Goal: Task Accomplishment & Management: Use online tool/utility

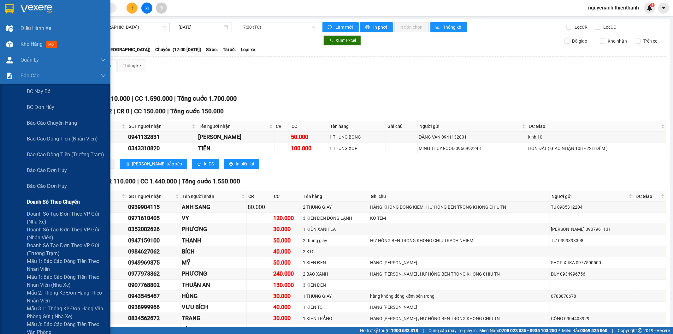
click at [54, 209] on div "Doanh số theo chuyến" at bounding box center [66, 202] width 79 height 16
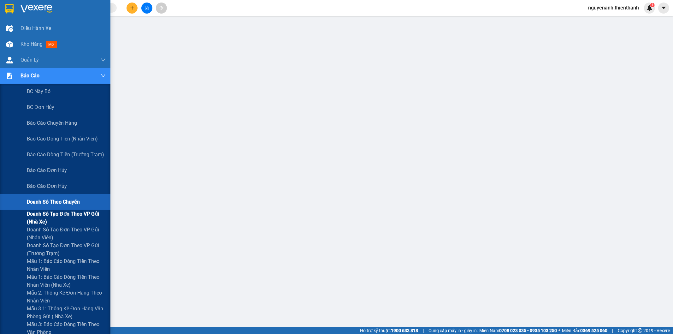
click at [52, 210] on span "Doanh số tạo đơn theo VP gửi (nhà xe)" at bounding box center [66, 218] width 79 height 16
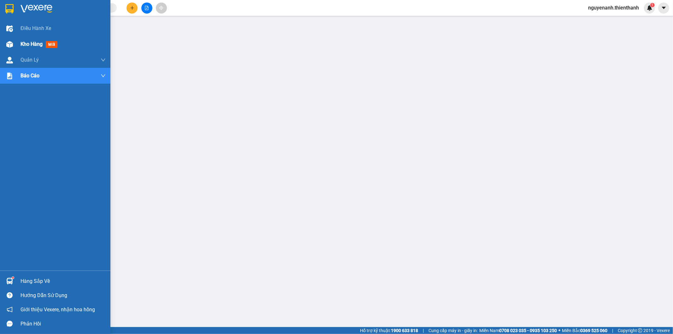
click at [0, 38] on div "Kho hàng mới" at bounding box center [55, 44] width 110 height 16
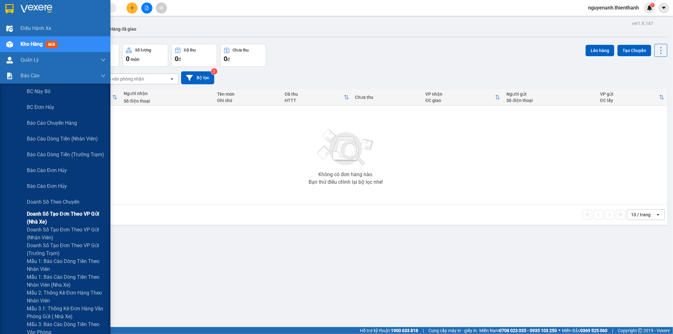
click at [41, 216] on span "Doanh số tạo đơn theo VP gửi (nhà xe)" at bounding box center [66, 218] width 79 height 16
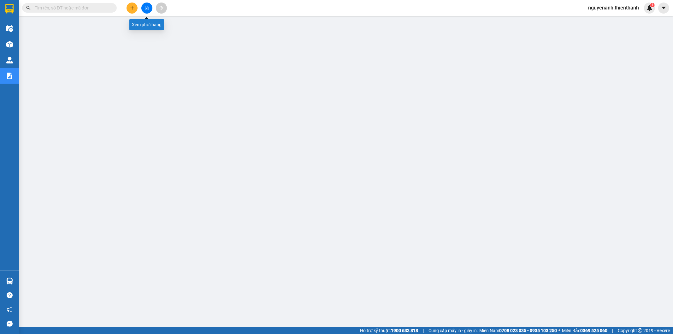
click at [148, 4] on button at bounding box center [146, 8] width 11 height 11
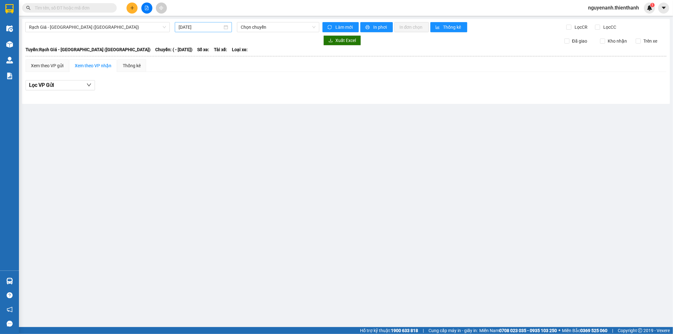
click at [207, 29] on input "14/10/2025" at bounding box center [201, 27] width 44 height 7
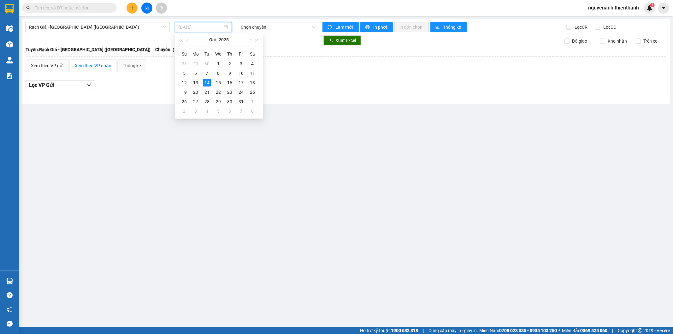
click at [200, 83] on td "13" at bounding box center [195, 82] width 11 height 9
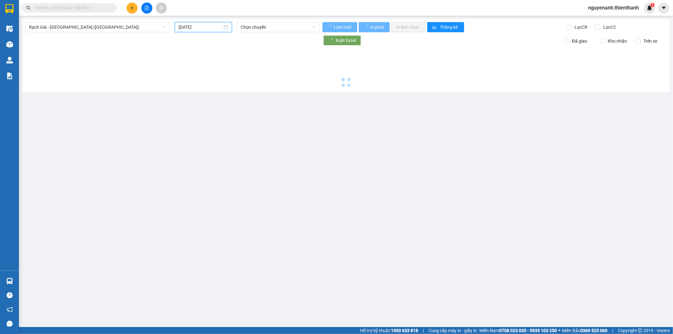
type input "[DATE]"
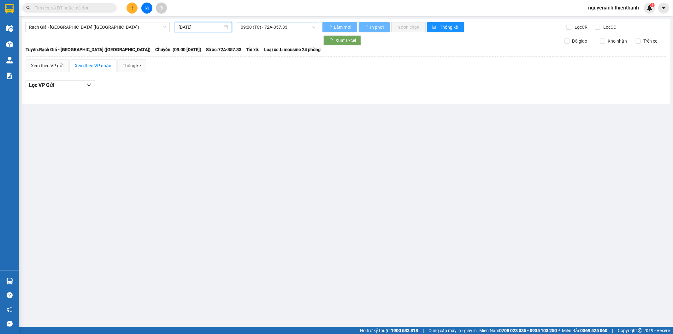
click at [265, 29] on span "09:00 (TC) - 72A-357.33" at bounding box center [278, 26] width 74 height 9
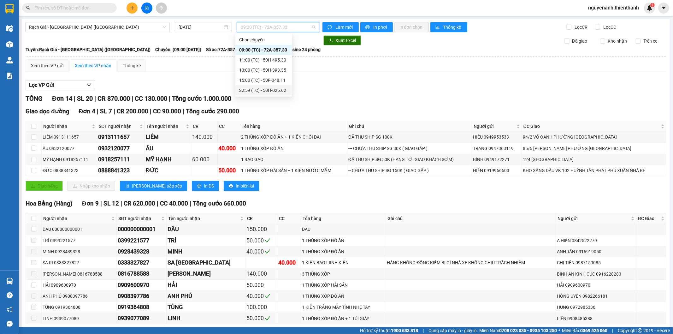
click at [257, 88] on div "22:59 (TC) - 50H-025.62" at bounding box center [263, 90] width 49 height 7
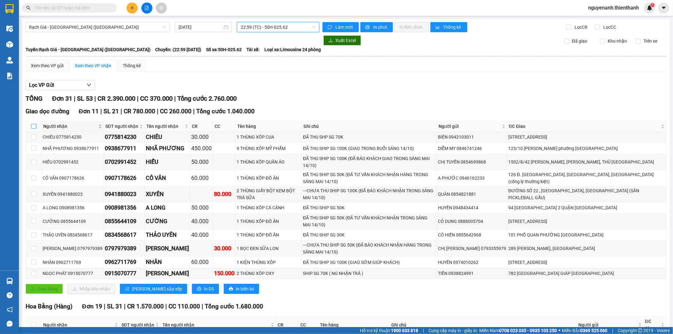
drag, startPoint x: 35, startPoint y: 128, endPoint x: 43, endPoint y: 126, distance: 7.4
click at [35, 128] on input "checkbox" at bounding box center [33, 126] width 5 height 5
checkbox input "true"
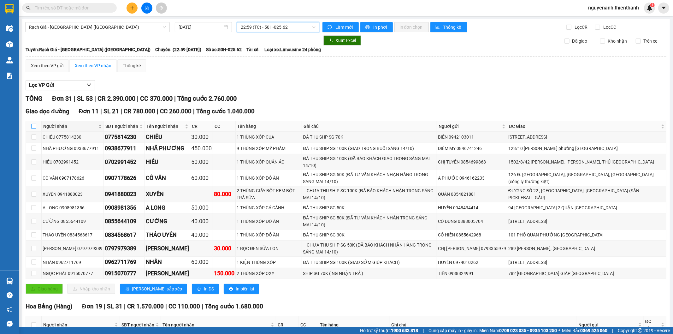
checkbox input "true"
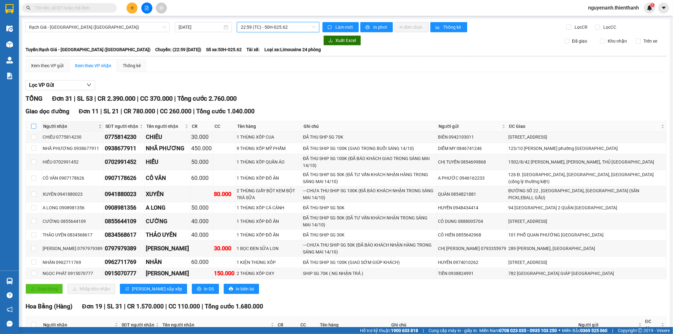
checkbox input "true"
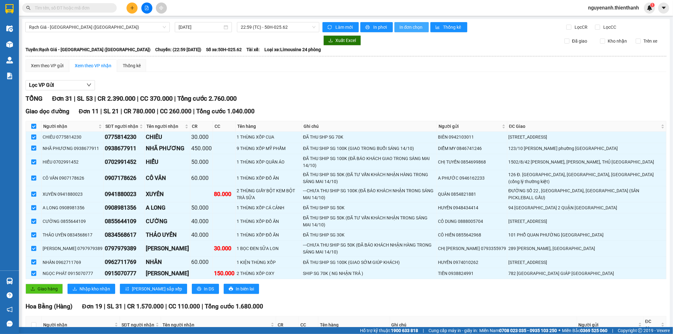
click at [404, 29] on span "In đơn chọn" at bounding box center [411, 27] width 24 height 7
click at [36, 127] on input "checkbox" at bounding box center [33, 126] width 5 height 5
checkbox input "false"
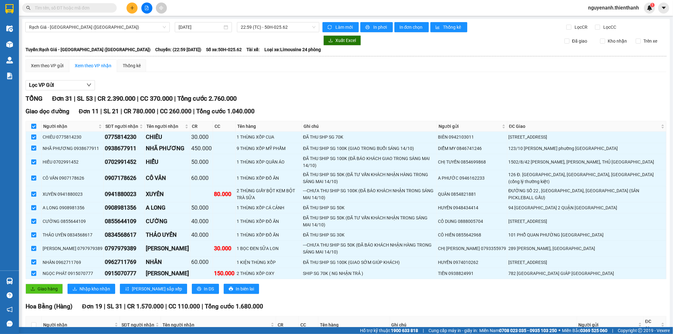
checkbox input "false"
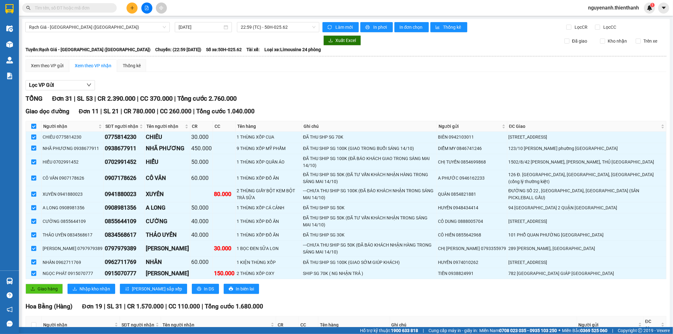
checkbox input "false"
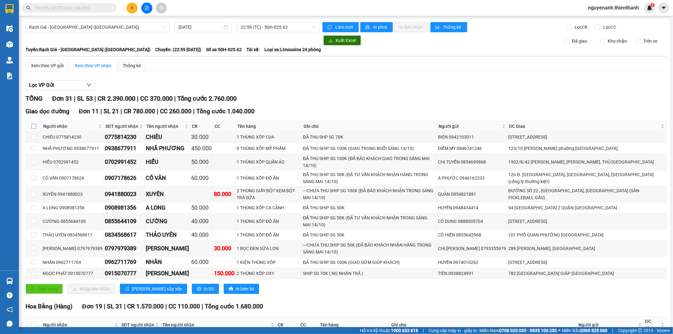
scroll to position [70, 0]
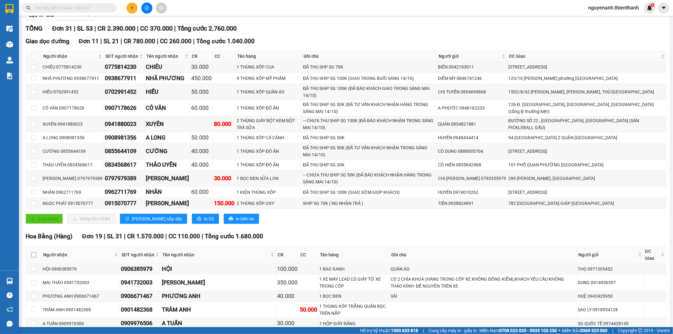
click at [34, 252] on input "checkbox" at bounding box center [33, 254] width 5 height 5
checkbox input "true"
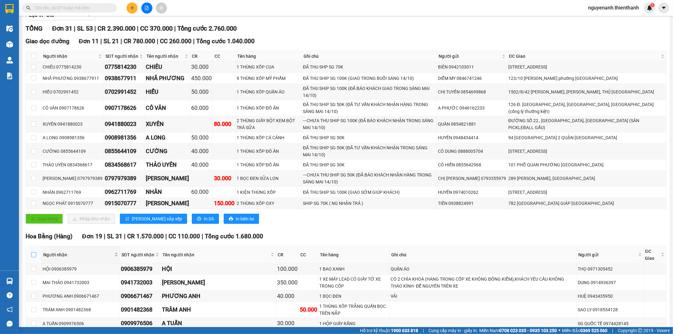
checkbox input "true"
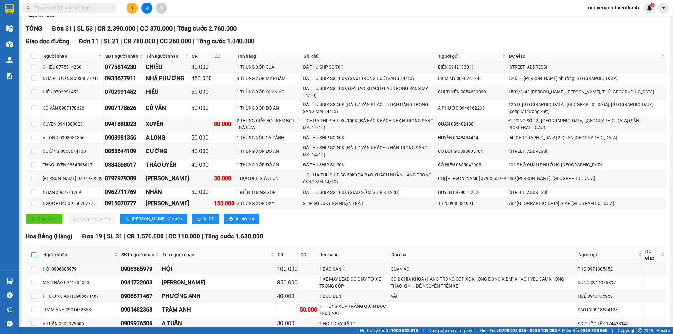
checkbox input "true"
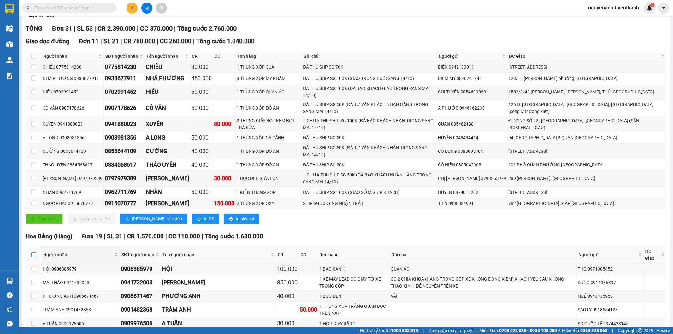
checkbox input "true"
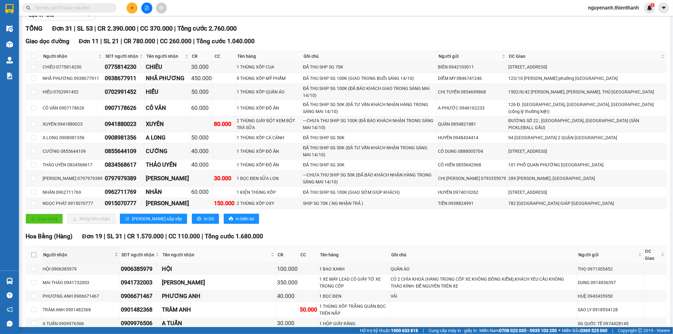
checkbox input "true"
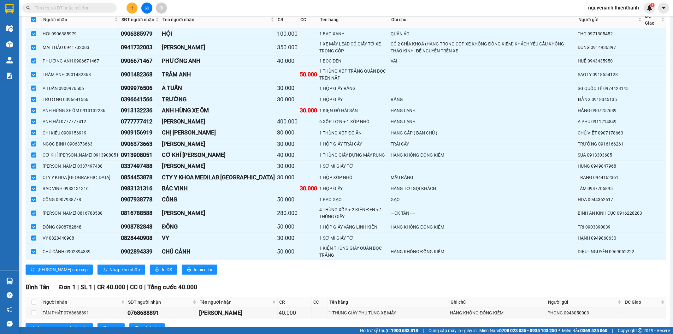
scroll to position [0, 0]
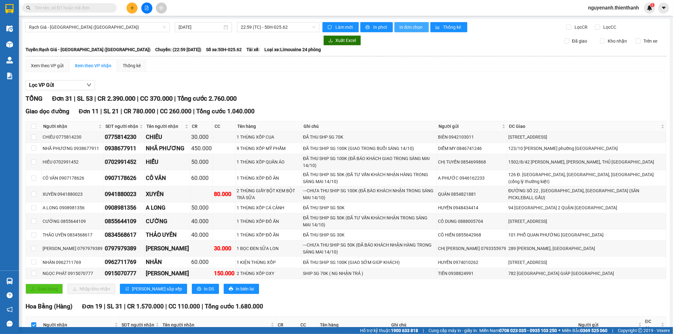
click at [406, 31] on button "In đơn chọn" at bounding box center [411, 27] width 34 height 10
